Goal: Task Accomplishment & Management: Use online tool/utility

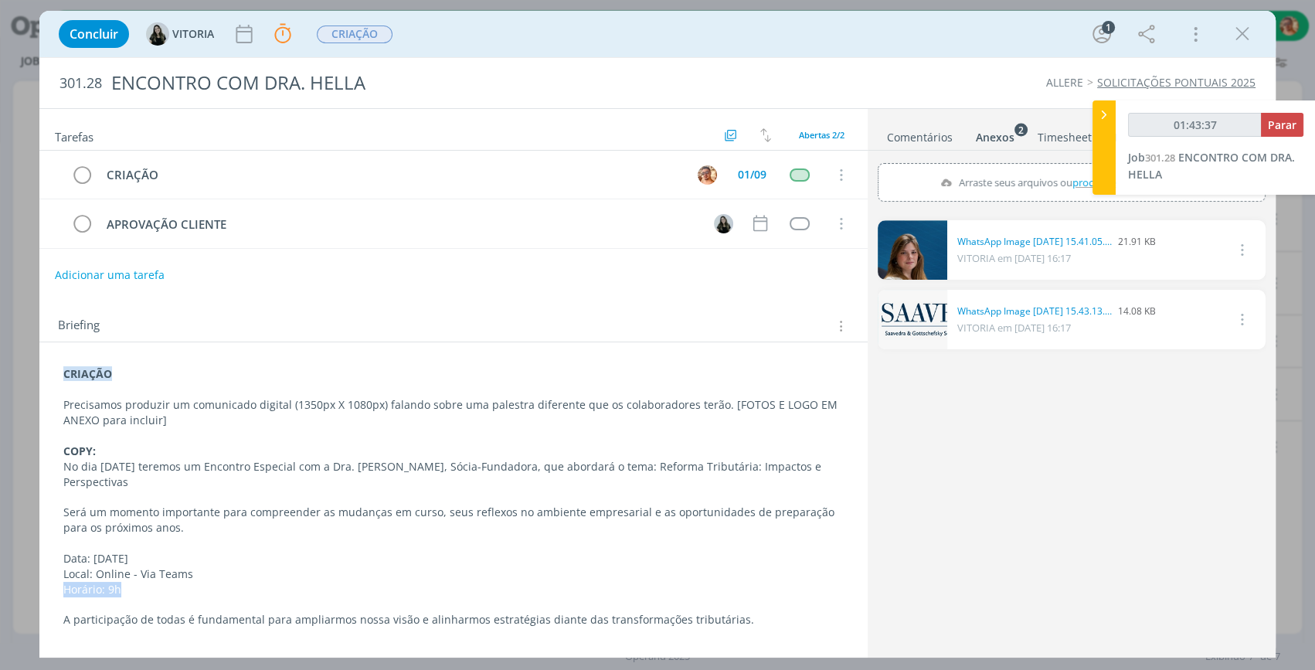
scroll to position [22, 0]
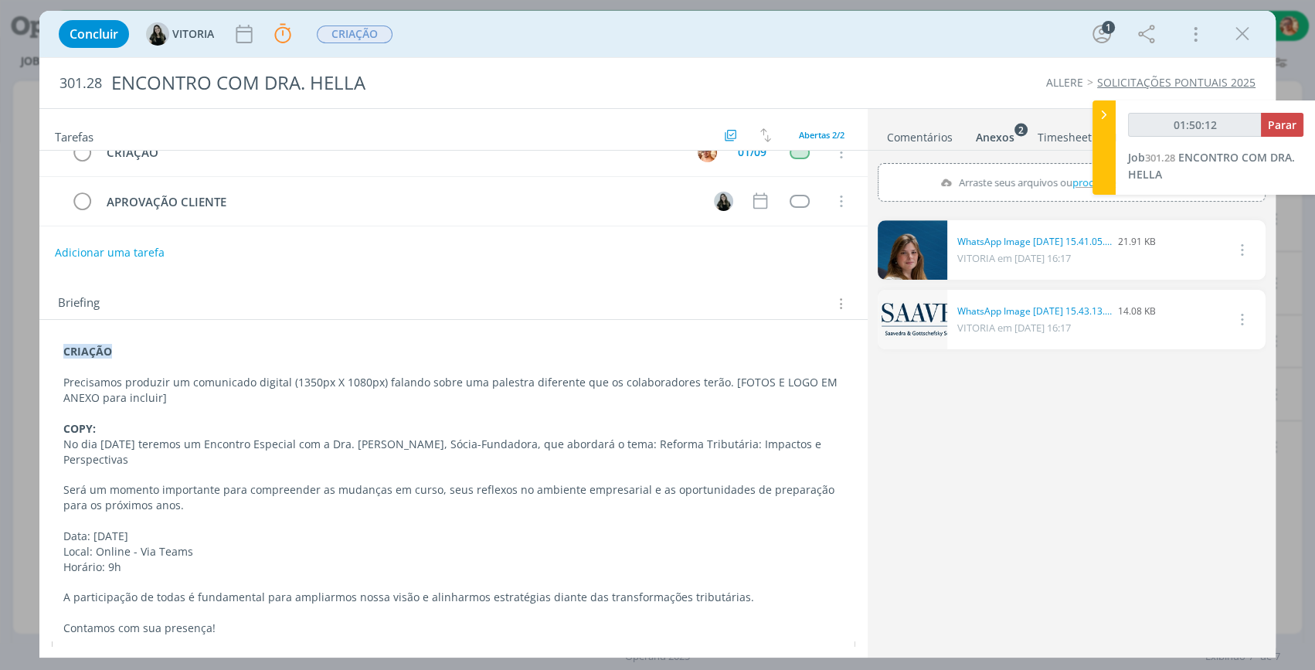
type input "01:50:13"
drag, startPoint x: 1099, startPoint y: 124, endPoint x: 533, endPoint y: 45, distance: 571.1
click at [1099, 123] on div at bounding box center [1104, 147] width 23 height 94
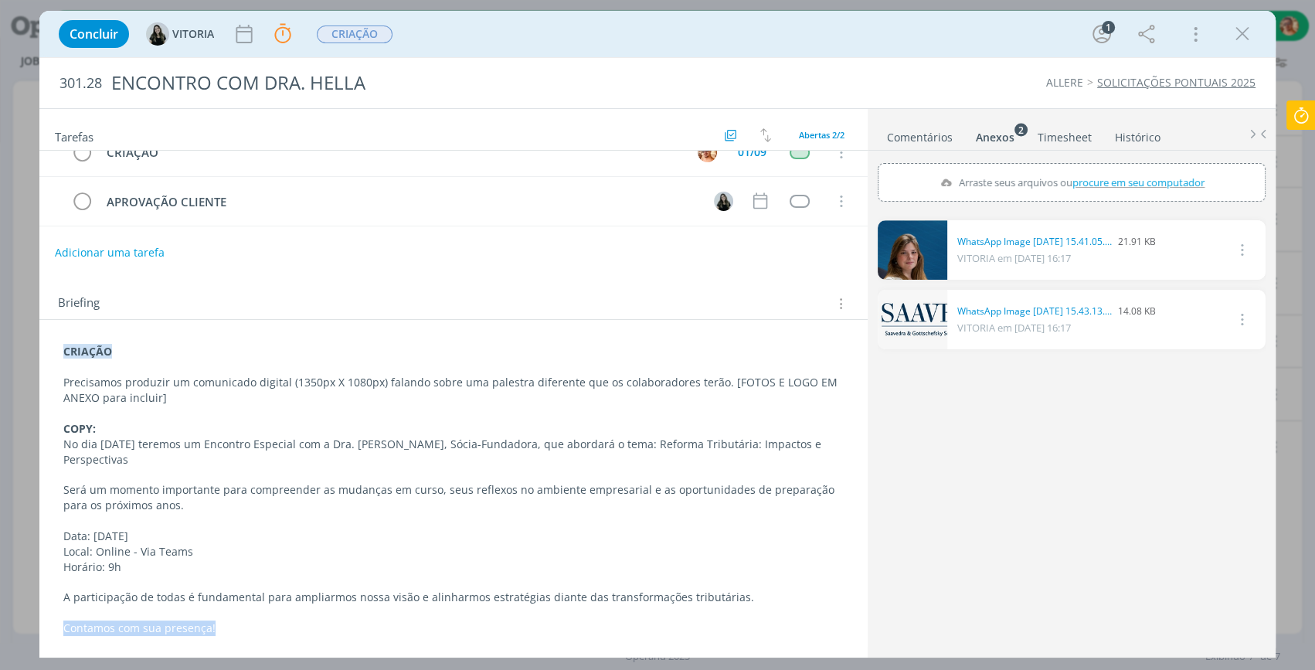
drag, startPoint x: 217, startPoint y: 627, endPoint x: 44, endPoint y: 641, distance: 173.7
click at [44, 641] on div "CRIAÇÃO Precisamos produzir um comunicado digital (1350px X 1080px) falando sob…" at bounding box center [453, 484] width 828 height 328
copy p "Contamos com sua presença!"
click at [1238, 50] on div "Concluir [GEOGRAPHIC_DATA] Parar Apontar Data * [DATE] Horas * 00:00 Tarefa Sel…" at bounding box center [657, 33] width 1213 height 37
click at [1238, 43] on icon "dialog" at bounding box center [1242, 33] width 23 height 23
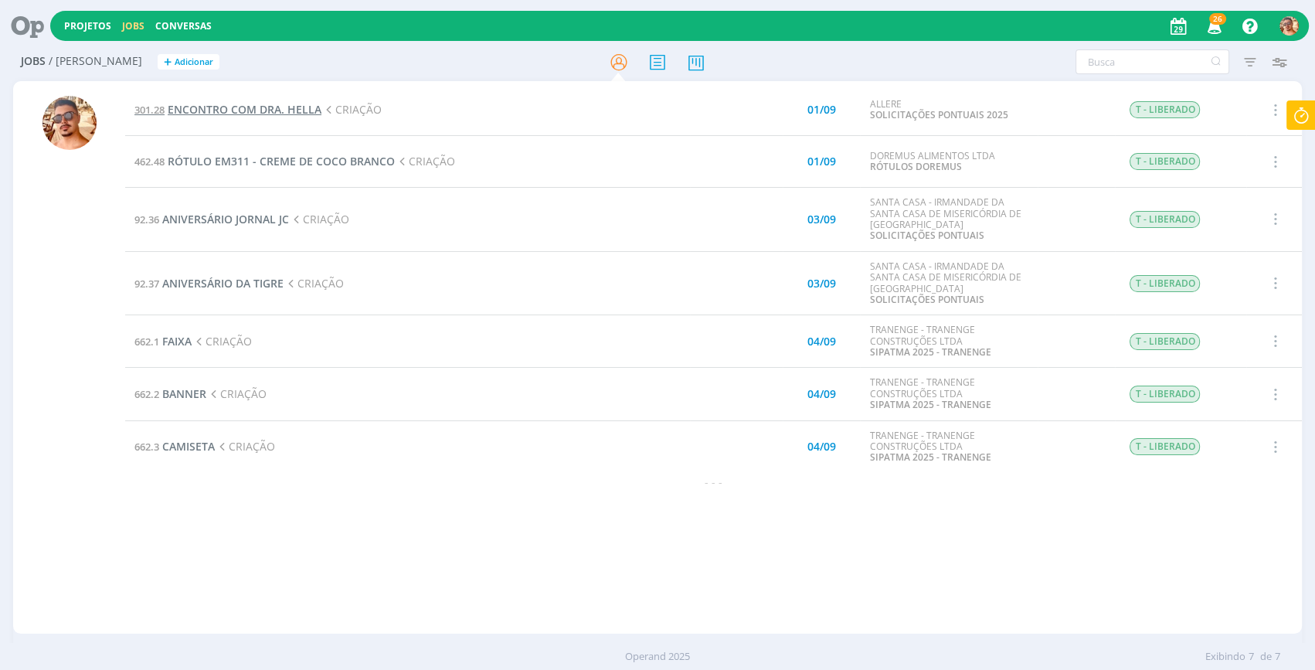
click at [271, 112] on span "ENCONTRO COM DRA. HELLA" at bounding box center [245, 109] width 154 height 15
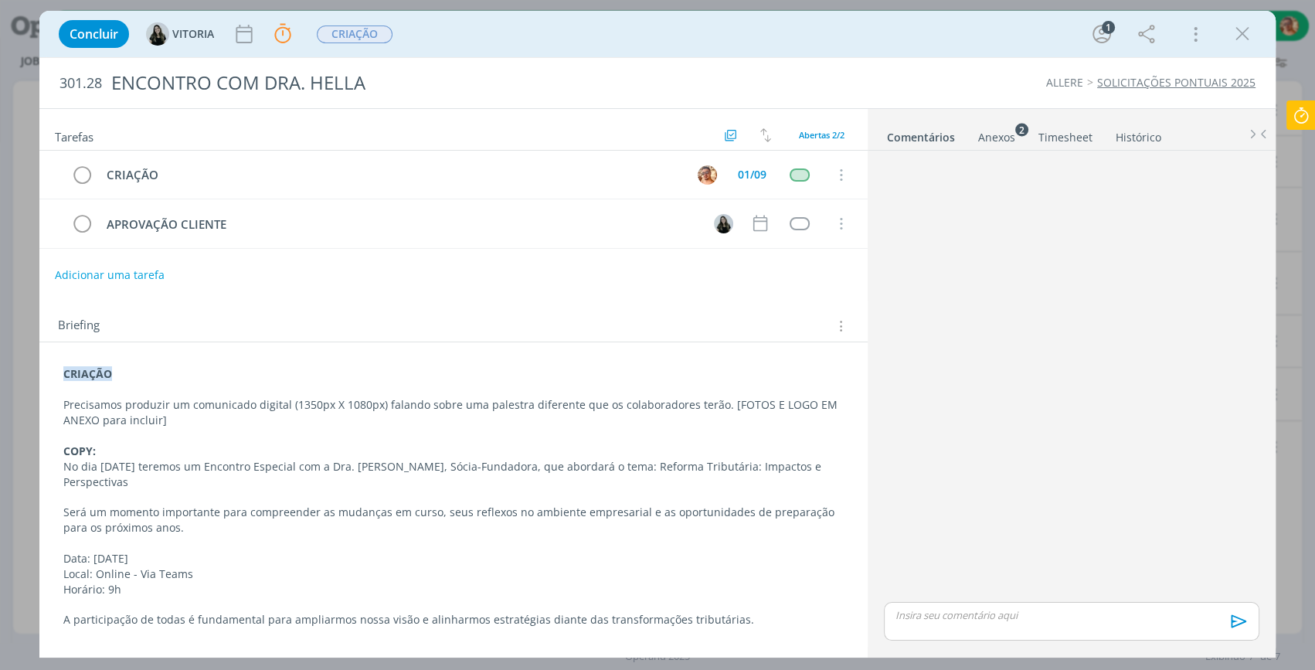
scroll to position [22, 0]
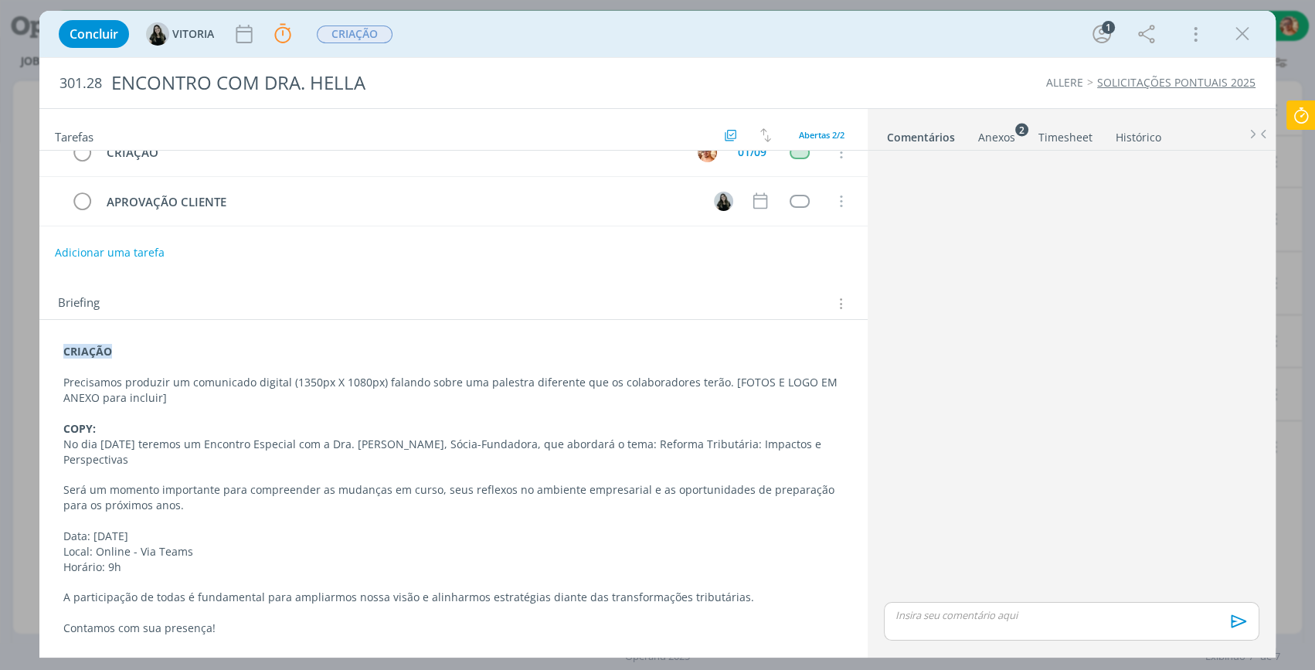
click at [718, 31] on div "Concluir [GEOGRAPHIC_DATA] Parar Apontar Data * [DATE] Horas * 00:00 Tarefa Sel…" at bounding box center [657, 33] width 1213 height 37
click at [1104, 627] on div "dialog" at bounding box center [1072, 621] width 376 height 39
click at [1239, 624] on icon "dialog" at bounding box center [1236, 626] width 15 height 13
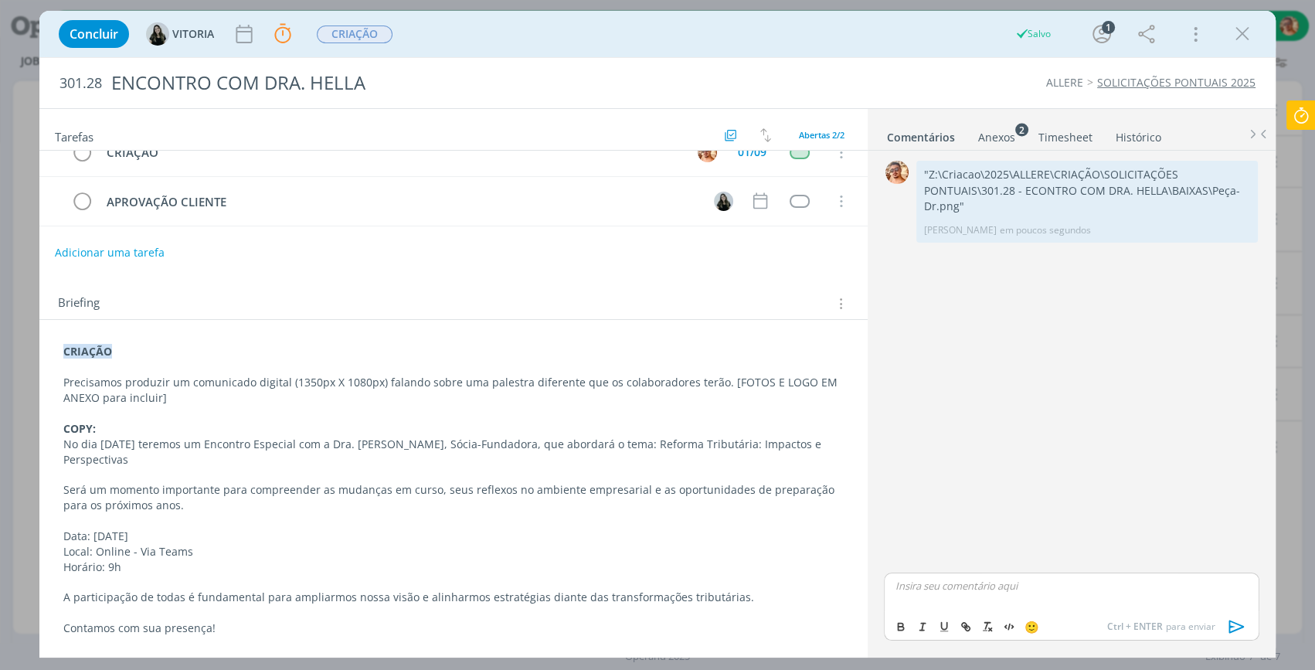
scroll to position [0, 0]
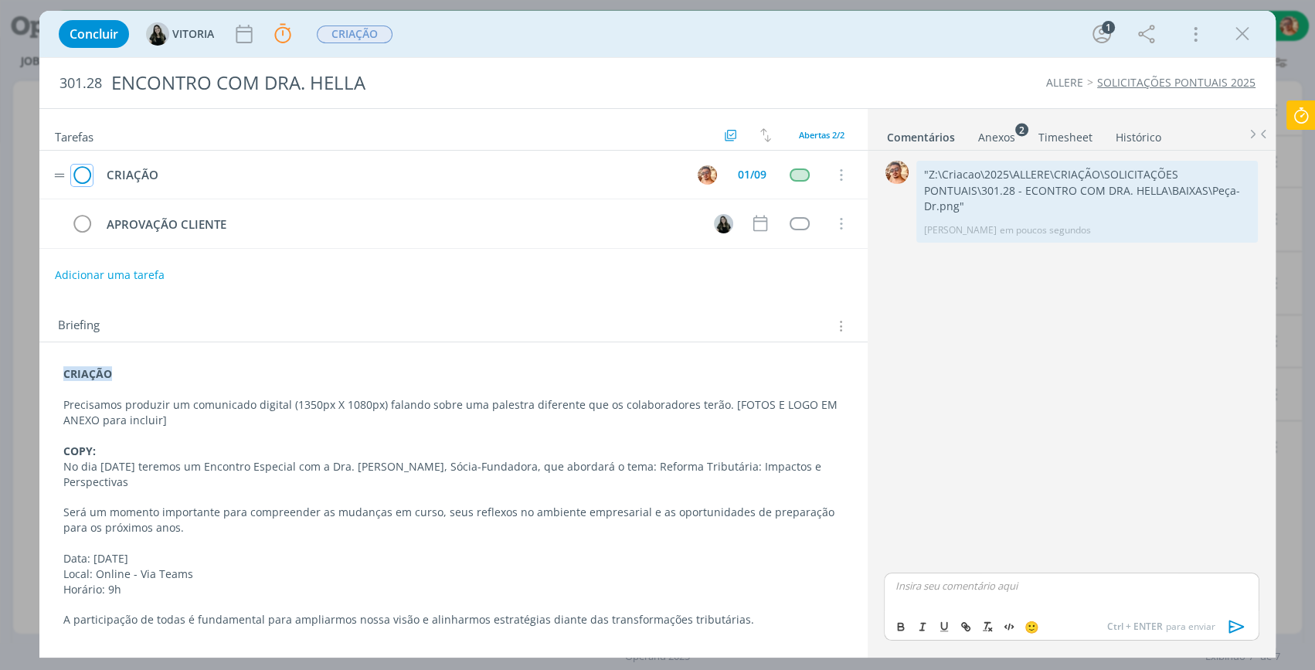
click at [83, 176] on icon "dialog" at bounding box center [82, 175] width 22 height 23
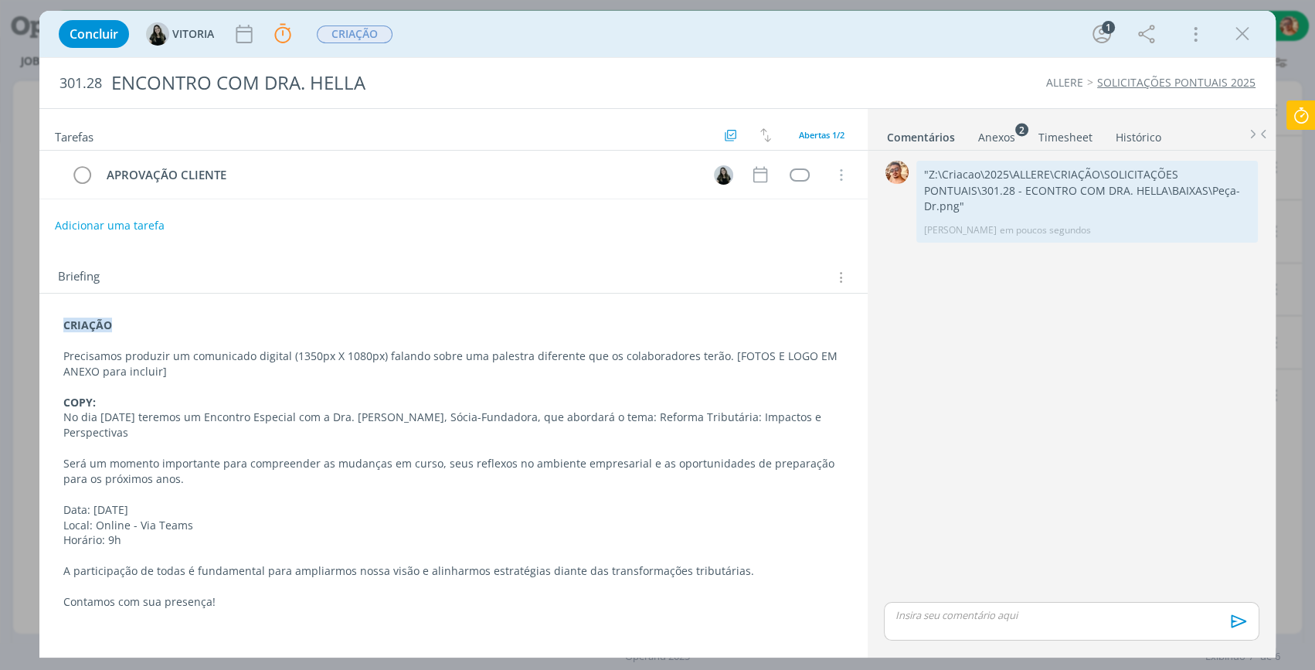
click at [1304, 116] on icon at bounding box center [1301, 115] width 28 height 30
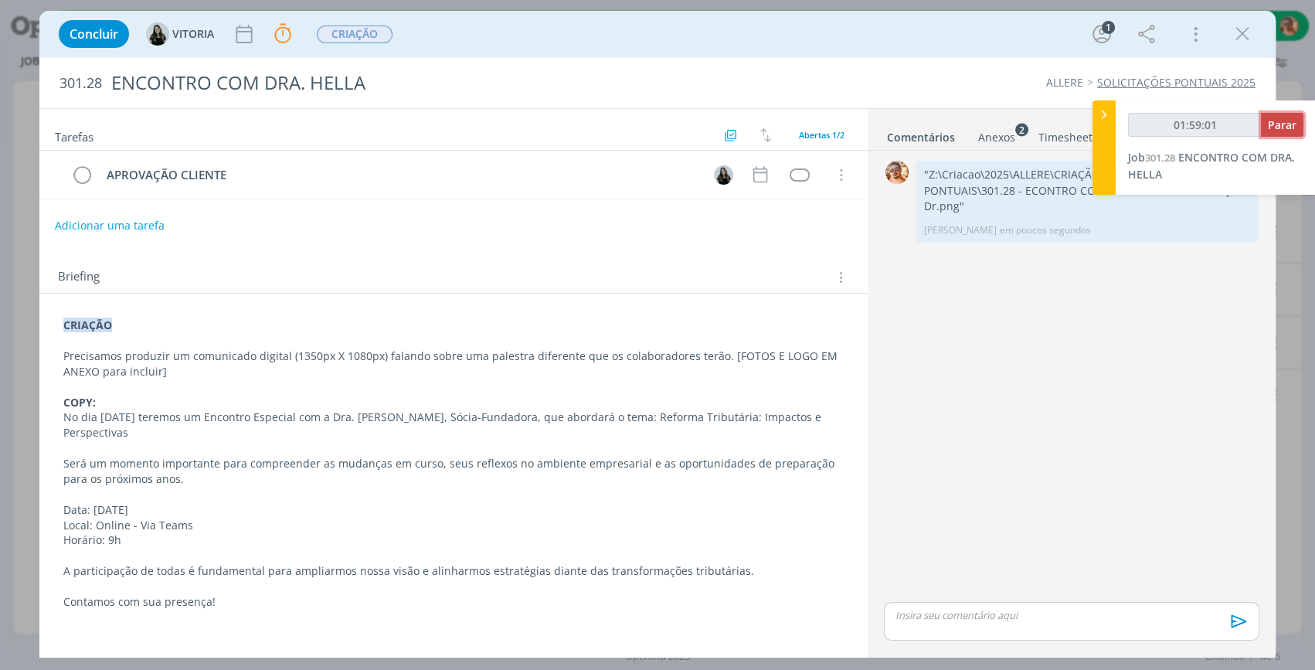
type input "01:59:02"
click at [1277, 116] on button "Parar" at bounding box center [1282, 125] width 42 height 24
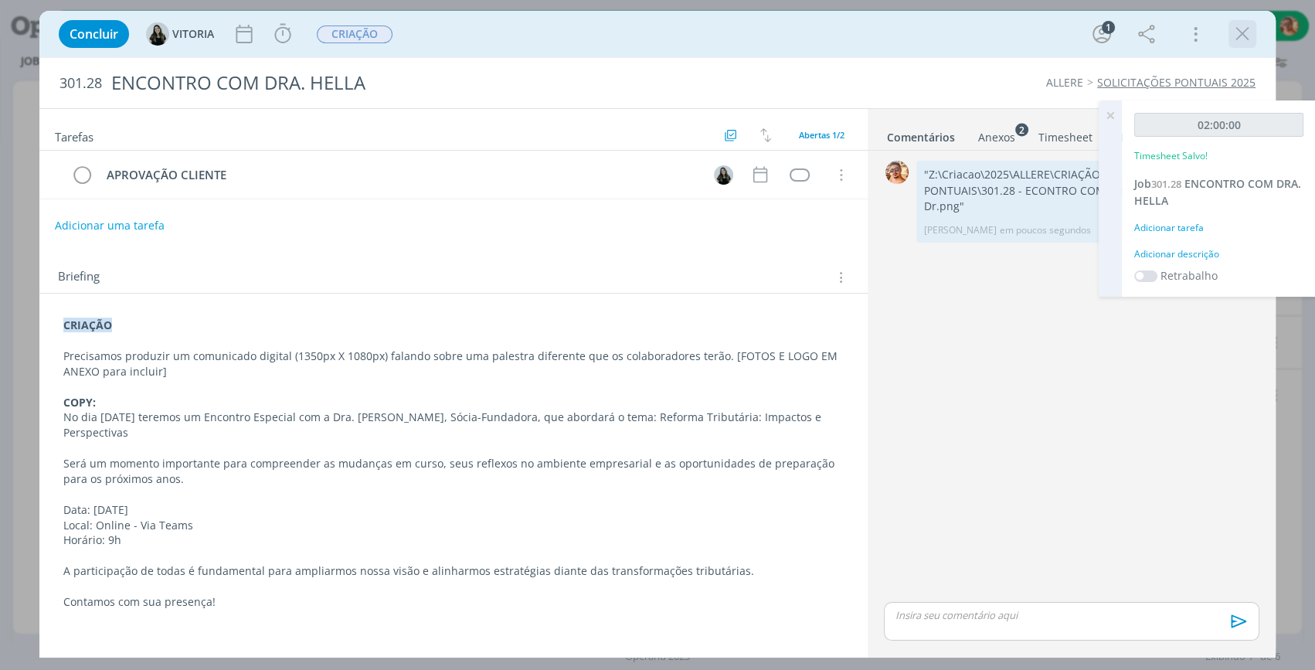
click at [1229, 36] on div "dialog" at bounding box center [1243, 34] width 28 height 28
click at [1239, 31] on icon "dialog" at bounding box center [1242, 33] width 23 height 23
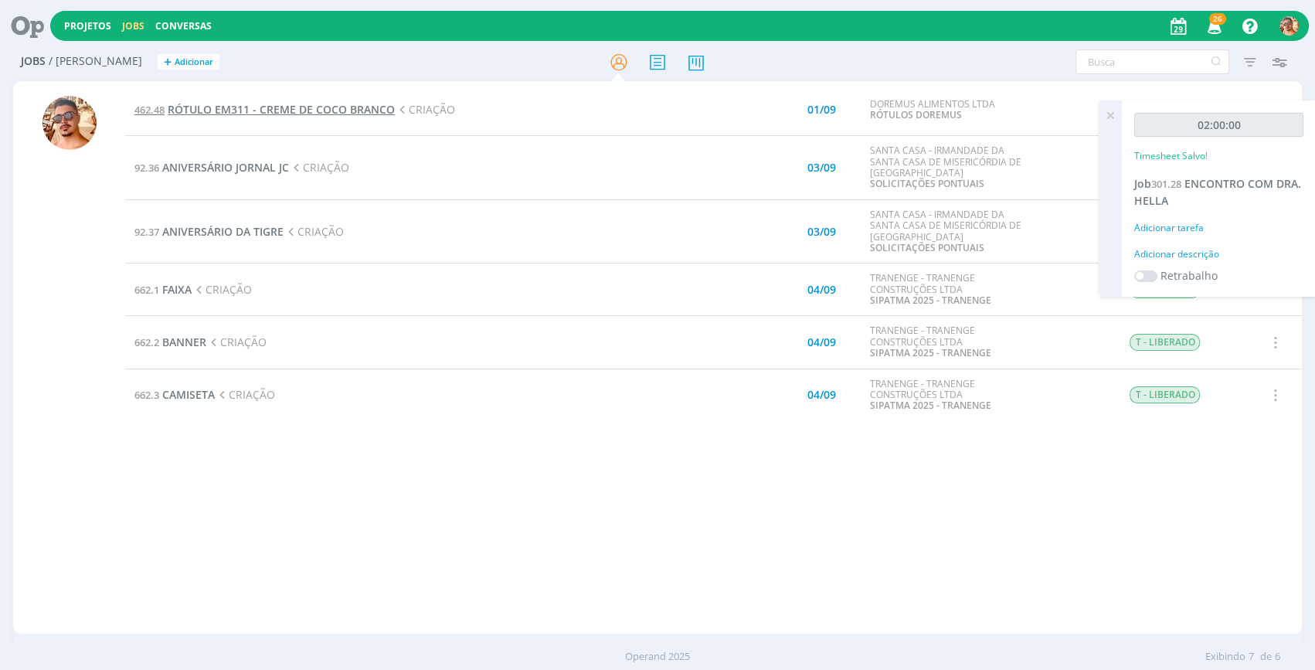
click at [321, 108] on span "RÓTULO EM311 - CREME DE COCO BRANCO" at bounding box center [281, 109] width 227 height 15
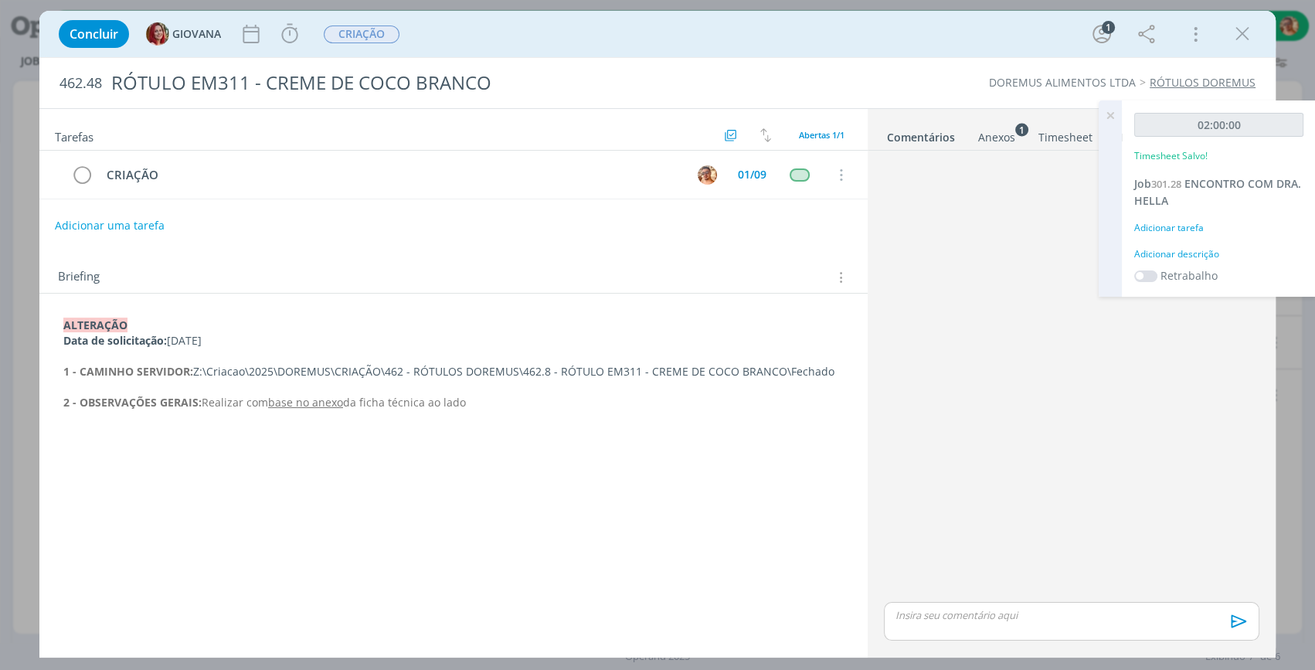
click at [983, 124] on link "Anexos 1" at bounding box center [996, 134] width 39 height 22
click at [1113, 110] on icon at bounding box center [1110, 115] width 28 height 30
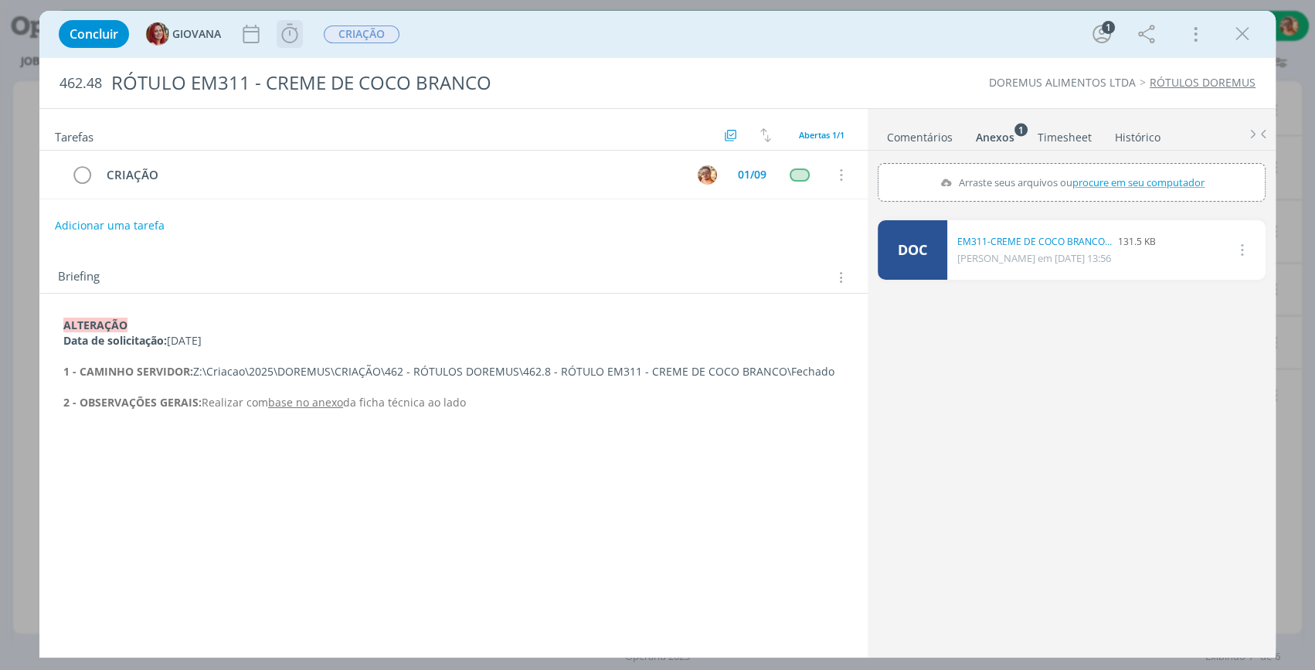
click at [294, 24] on icon "dialog" at bounding box center [289, 33] width 23 height 23
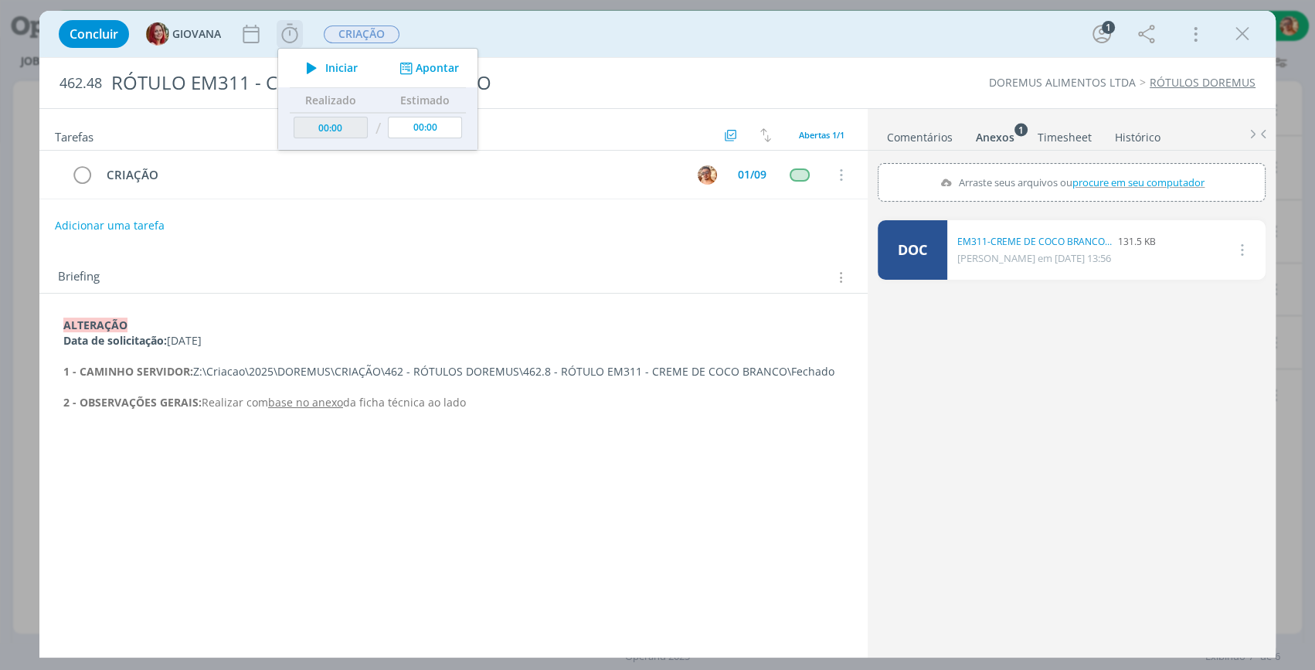
click at [342, 63] on span "Iniciar" at bounding box center [341, 68] width 32 height 11
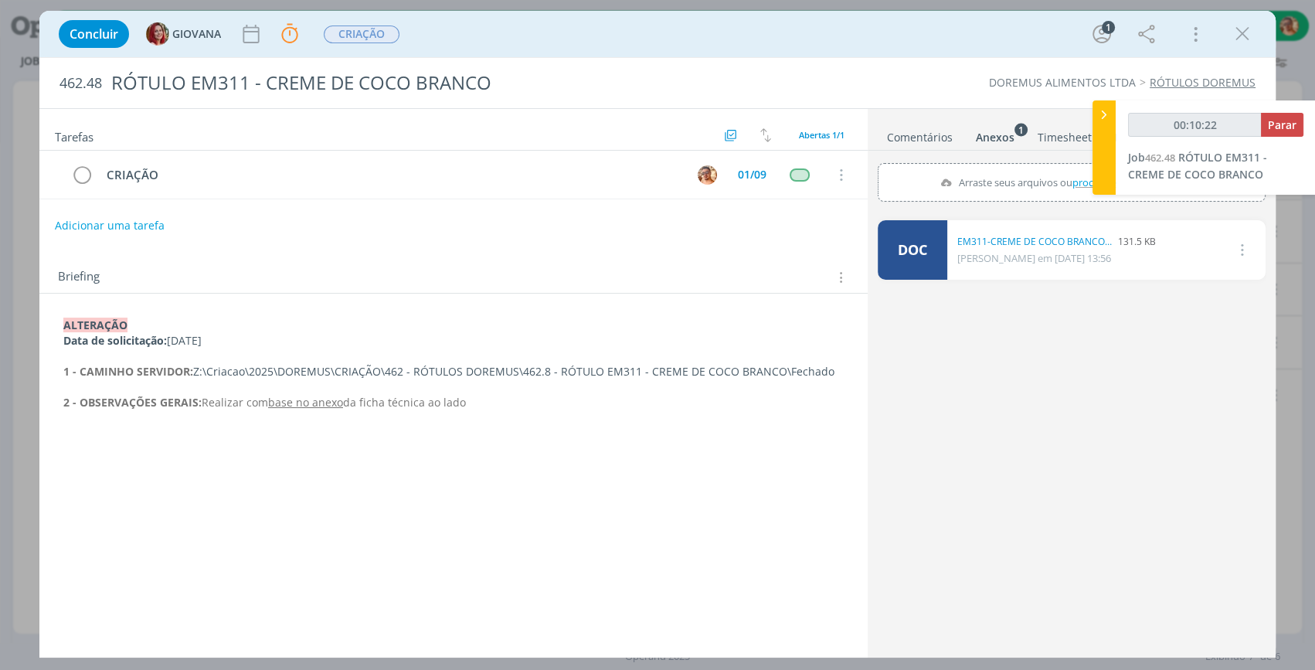
type input "00:10:23"
click at [1290, 123] on span "Parar" at bounding box center [1282, 124] width 29 height 15
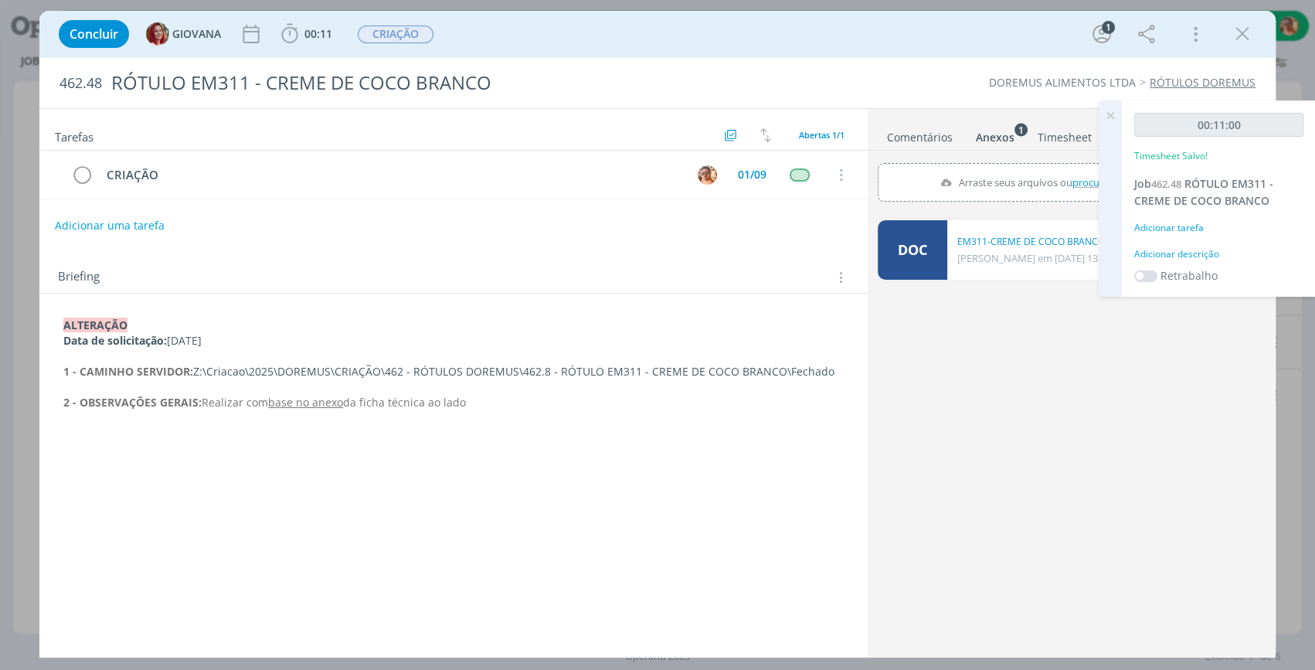
click at [936, 139] on link "Comentários" at bounding box center [919, 134] width 67 height 22
click at [994, 610] on p "dialog" at bounding box center [1071, 615] width 351 height 14
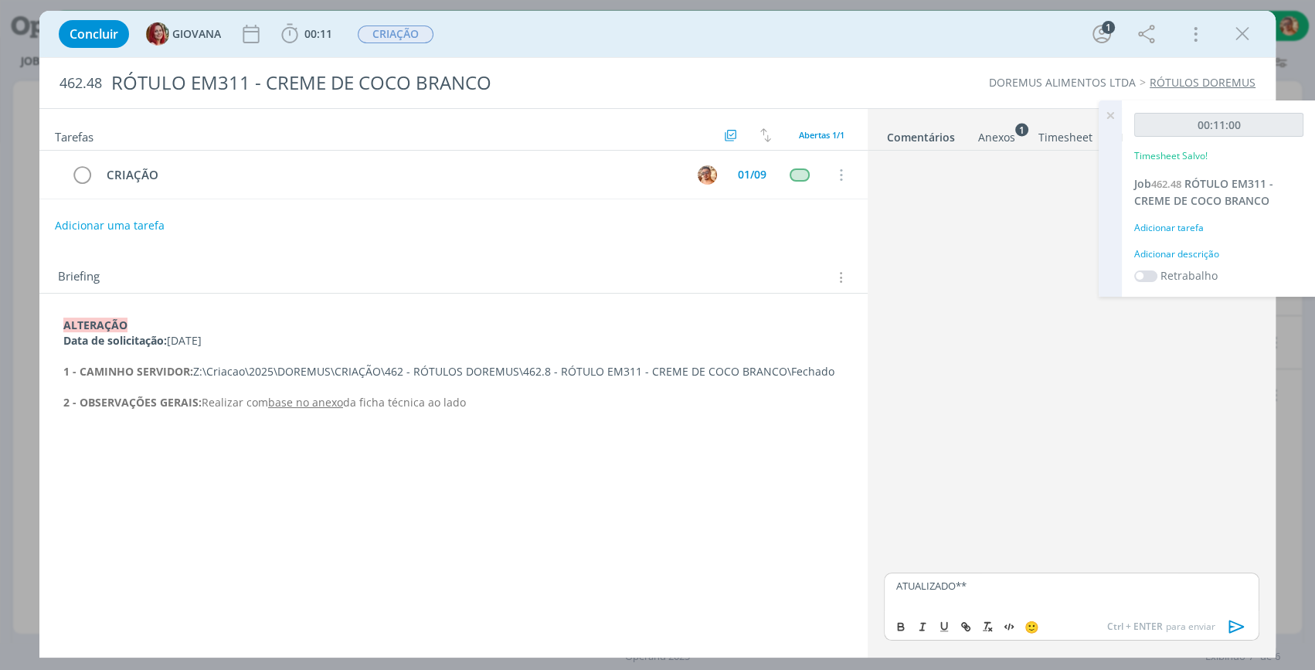
click at [1232, 619] on icon "dialog" at bounding box center [1236, 626] width 23 height 23
click at [1106, 116] on icon at bounding box center [1110, 115] width 28 height 30
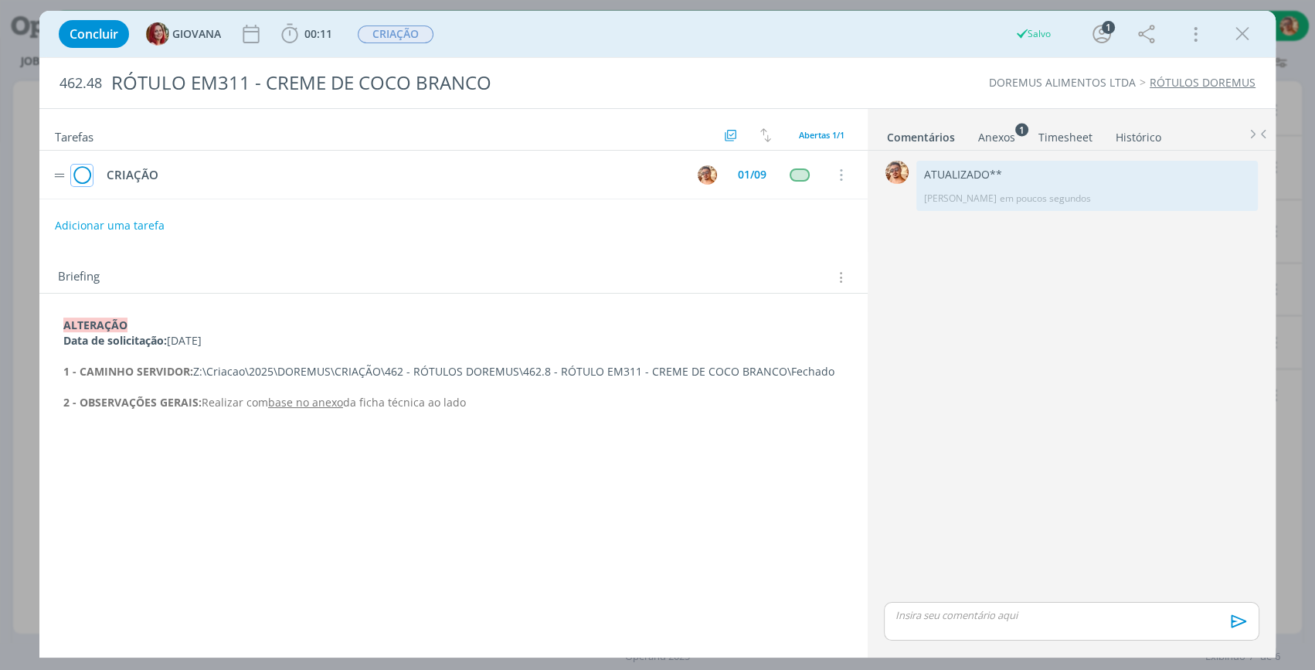
click at [81, 172] on icon "dialog" at bounding box center [82, 175] width 22 height 23
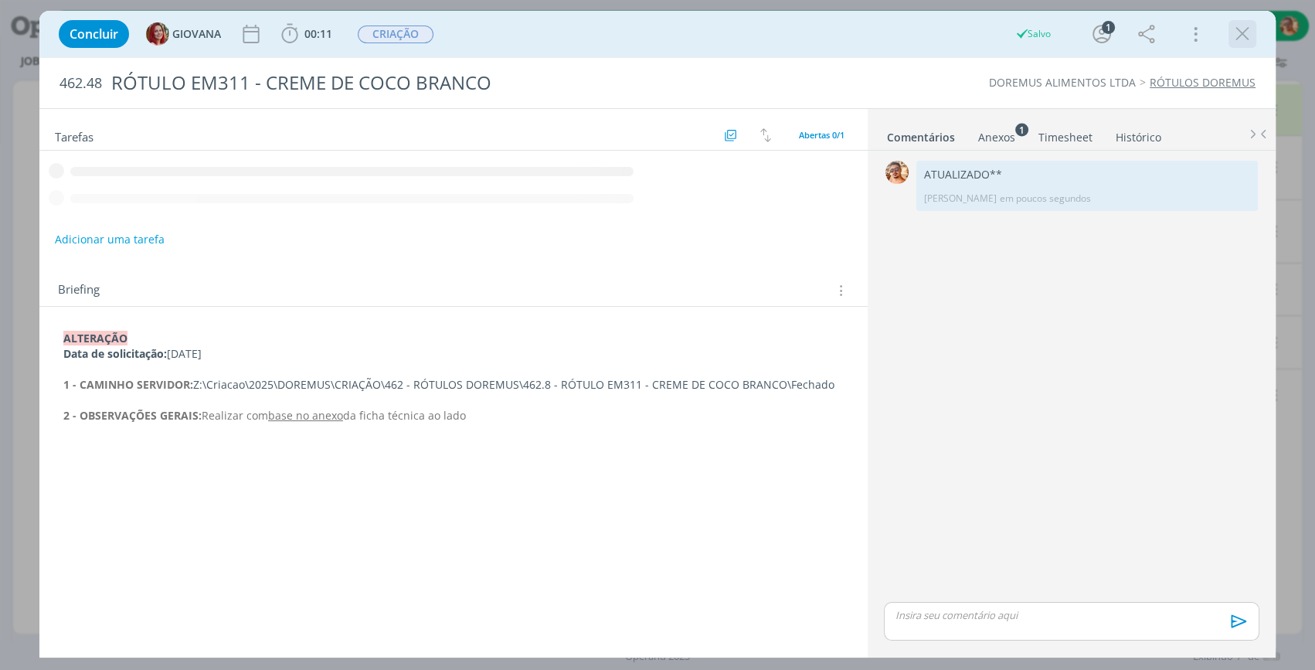
click at [1236, 36] on icon "dialog" at bounding box center [1242, 33] width 23 height 23
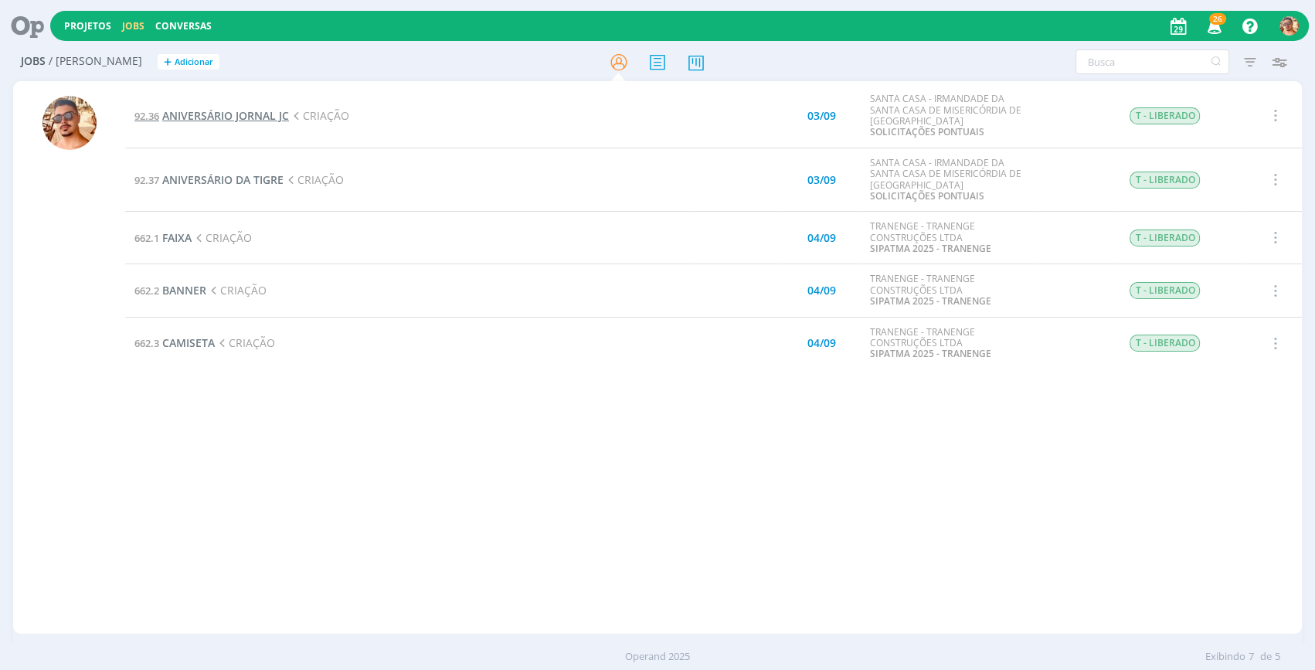
click at [246, 116] on span "ANIVERSÁRIO JORNAL JC" at bounding box center [225, 115] width 127 height 15
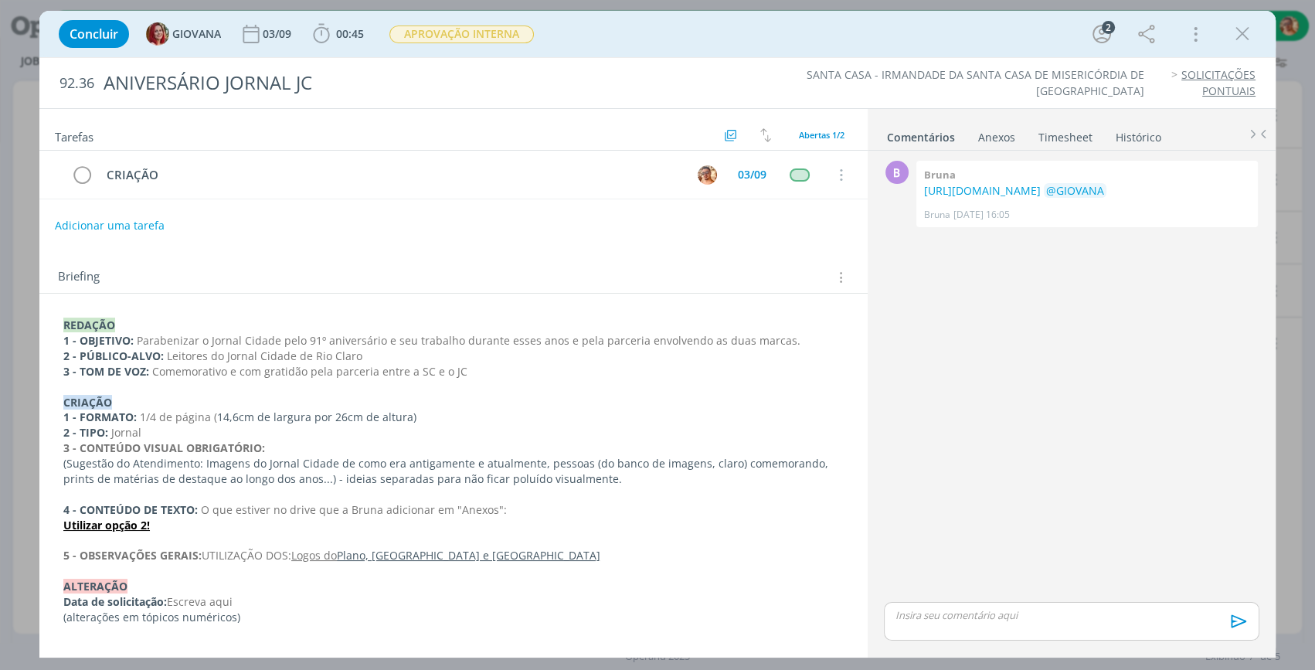
click at [1012, 137] on div "Anexos 0" at bounding box center [996, 137] width 37 height 15
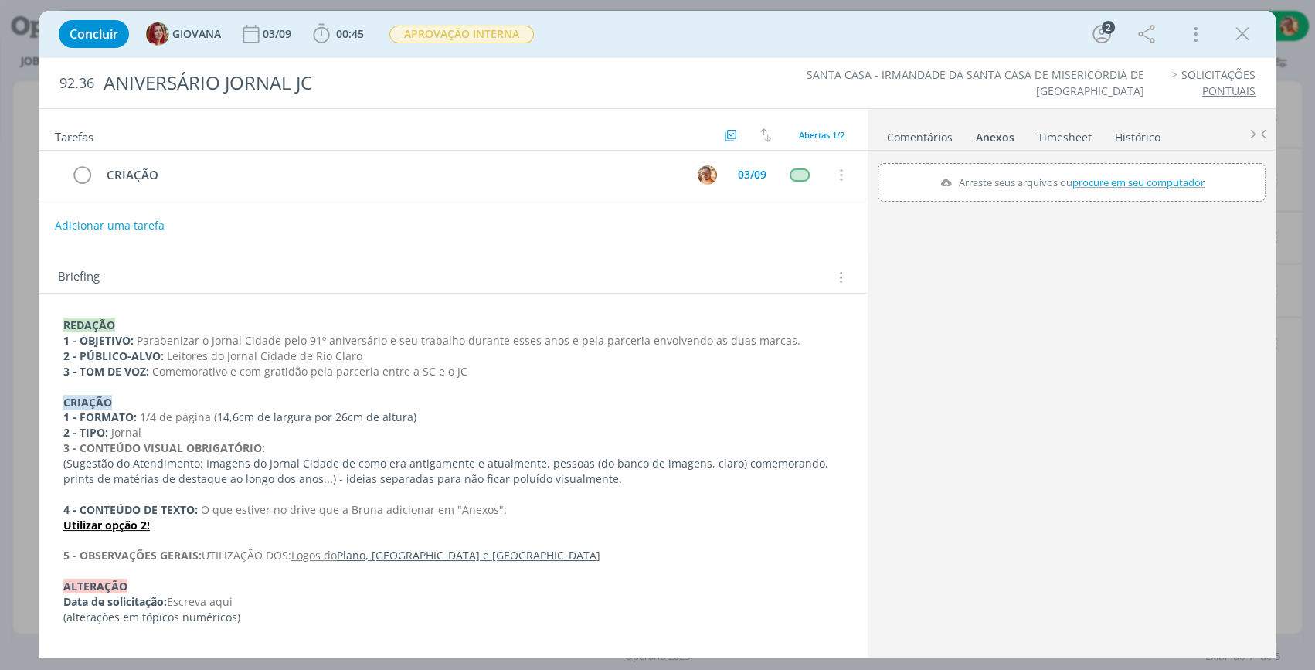
click at [919, 142] on link "Comentários" at bounding box center [919, 134] width 67 height 22
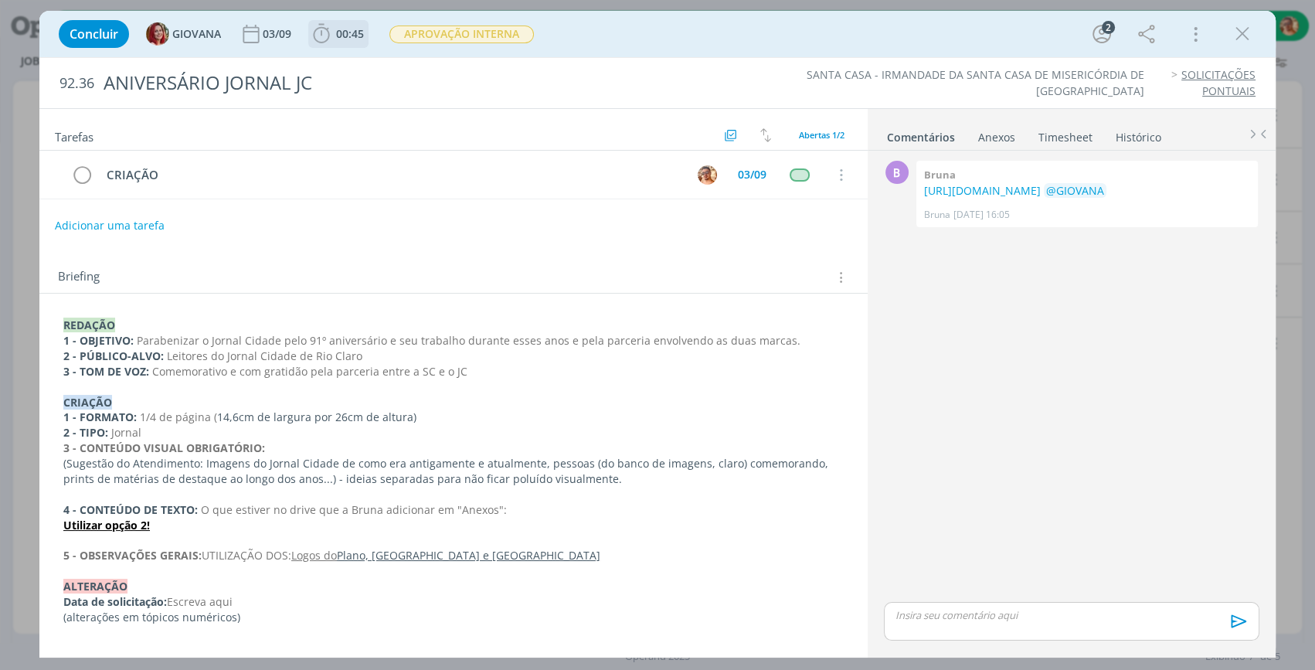
click at [360, 20] on span "00:45 Iniciar Apontar Data * [DATE] Horas * 00:00 Tarefa Selecione a tarefa Des…" at bounding box center [338, 34] width 60 height 28
click at [353, 39] on span "00:45" at bounding box center [350, 33] width 28 height 15
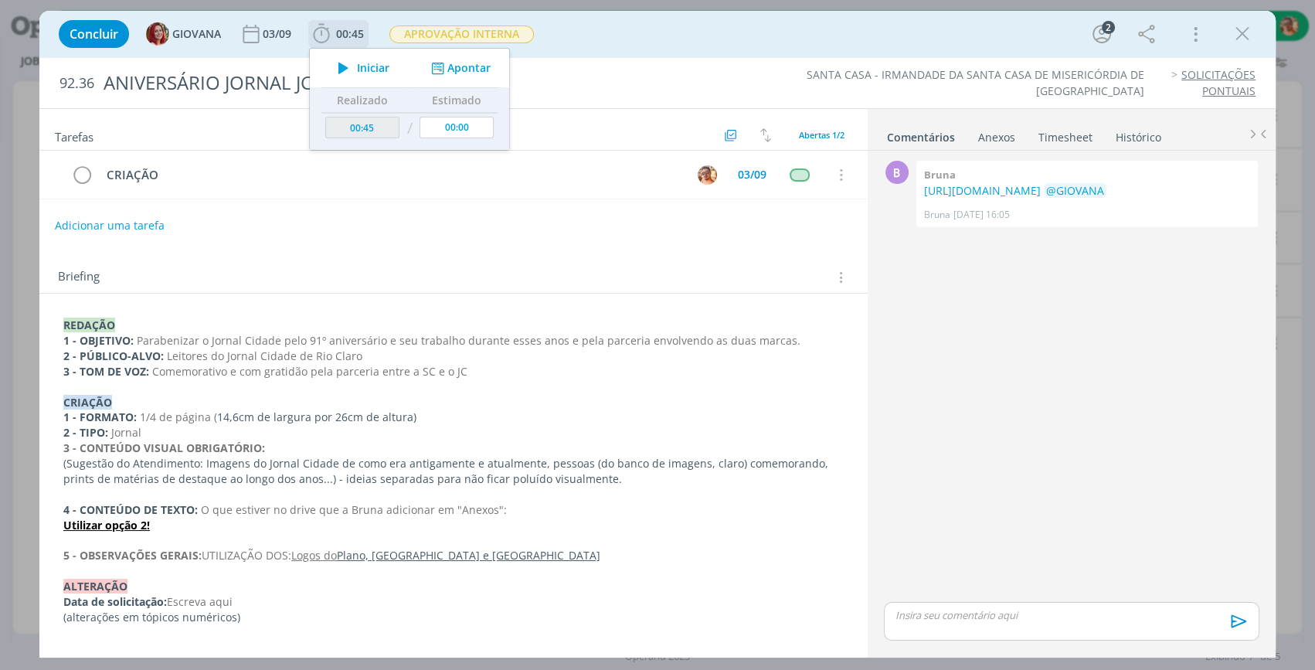
click at [362, 73] on span "Iniciar" at bounding box center [373, 68] width 32 height 11
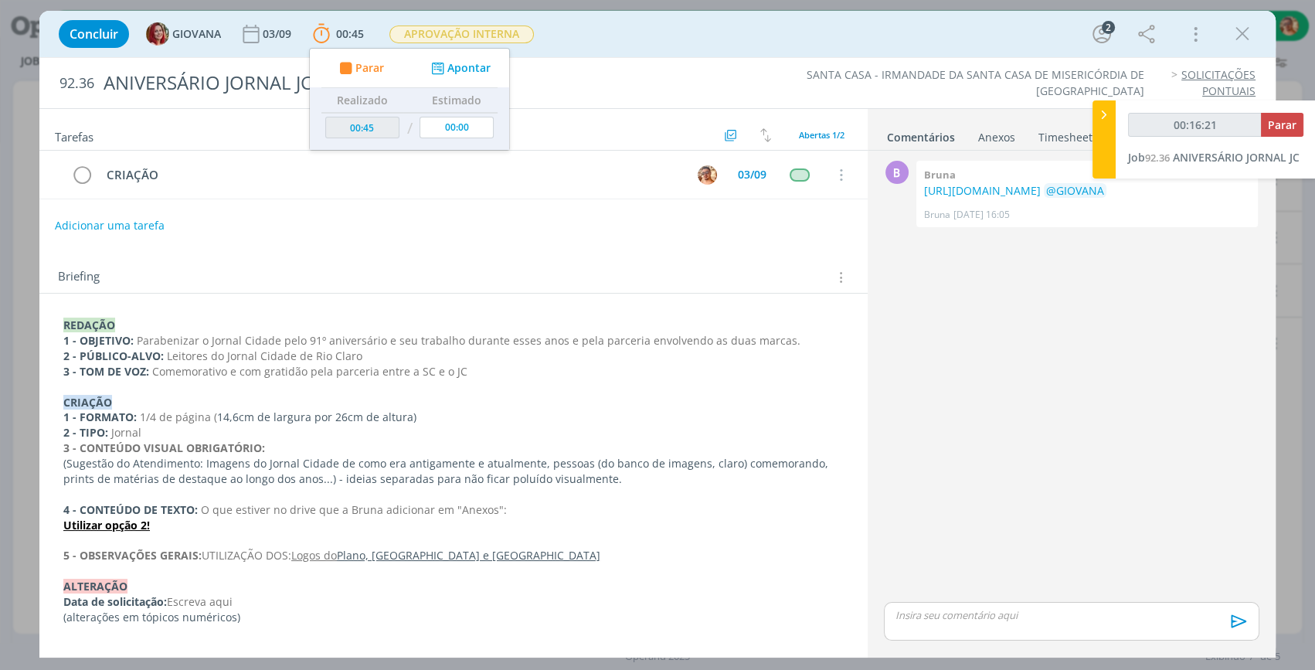
click at [634, 31] on div "Concluir GIOVANA [DATE] 00:45 Parar Apontar Data * [DATE] Horas * 00:00 Tarefa …" at bounding box center [657, 33] width 1213 height 37
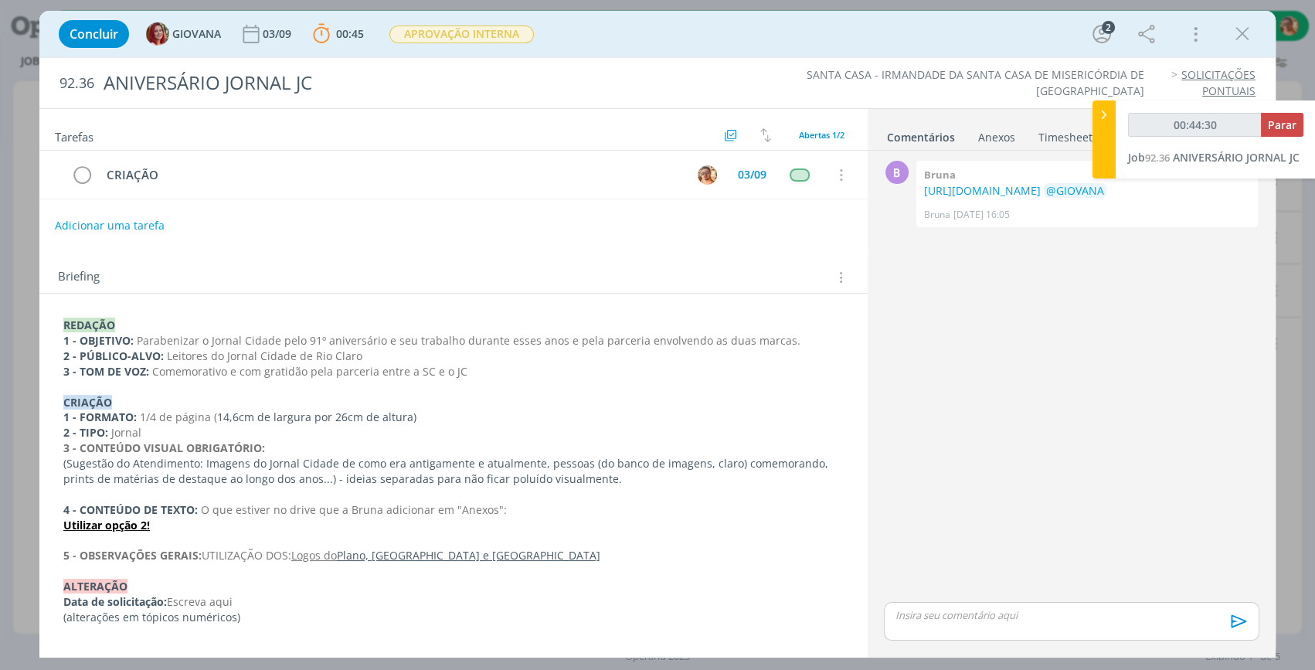
type input "00:45:30"
